Goal: Use online tool/utility: Use online tool/utility

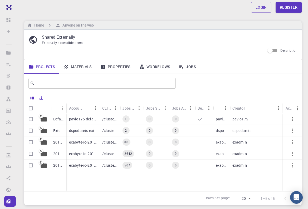
click at [78, 117] on p "pavlo175-default" at bounding box center [83, 119] width 28 height 5
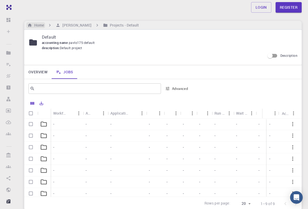
click at [38, 24] on h6 "Home" at bounding box center [38, 25] width 12 height 6
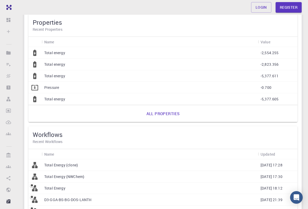
scroll to position [158, 0]
click at [49, 88] on p "Pressure" at bounding box center [51, 86] width 15 height 5
click at [55, 87] on p "Pressure" at bounding box center [51, 86] width 15 height 5
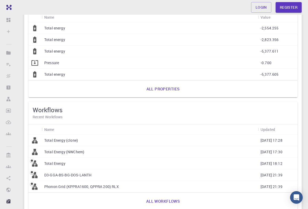
scroll to position [210, 0]
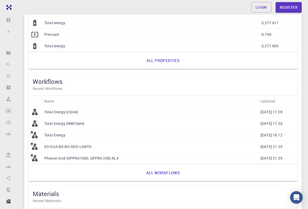
click at [76, 162] on div "Phonon Grid (KPPRA1600, QPPRA 200) RLX" at bounding box center [150, 159] width 216 height 12
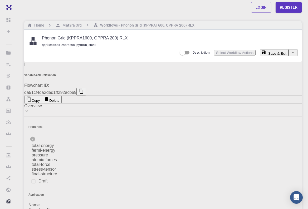
click at [76, 90] on span "da51cf4da2ded1ff292acbe9" at bounding box center [50, 92] width 52 height 4
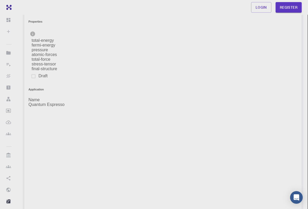
scroll to position [184, 0]
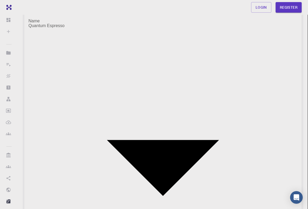
type input "espresso-xml-get-qpt-irr"
type input "python"
type input "2.7.5"
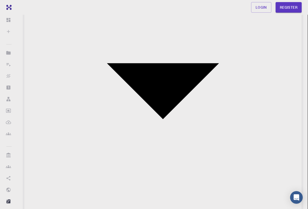
scroll to position [523, 0]
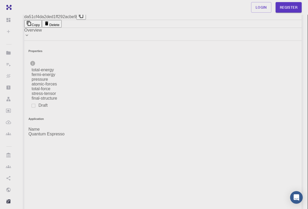
scroll to position [0, 0]
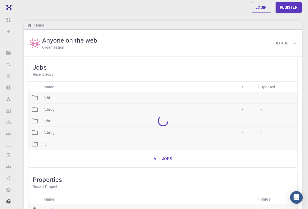
scroll to position [210, 0]
